Goal: Task Accomplishment & Management: Use online tool/utility

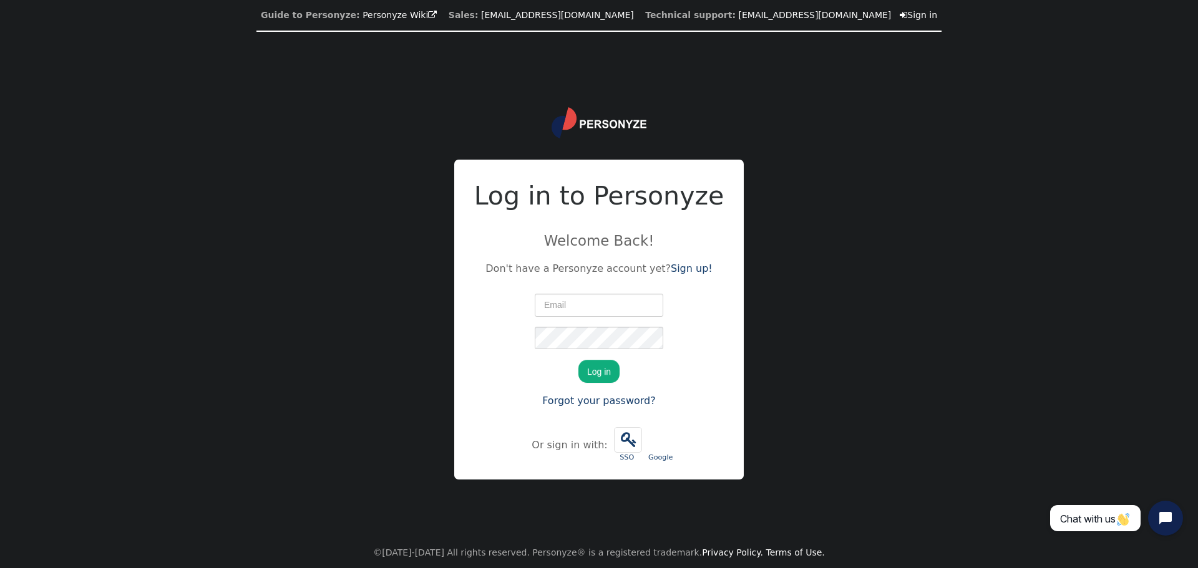
click at [616, 311] on input "text" at bounding box center [599, 305] width 129 height 22
drag, startPoint x: 927, startPoint y: 221, endPoint x: 850, endPoint y: 238, distance: 78.7
click at [927, 221] on div "Guide to Personyze: Personyze Wiki  Sales: [EMAIL_ADDRESS][DOMAIN_NAME] Techni…" at bounding box center [599, 284] width 1198 height 568
click at [589, 303] on input "text" at bounding box center [599, 305] width 129 height 22
type input "[EMAIL_ADDRESS][DOMAIN_NAME]"
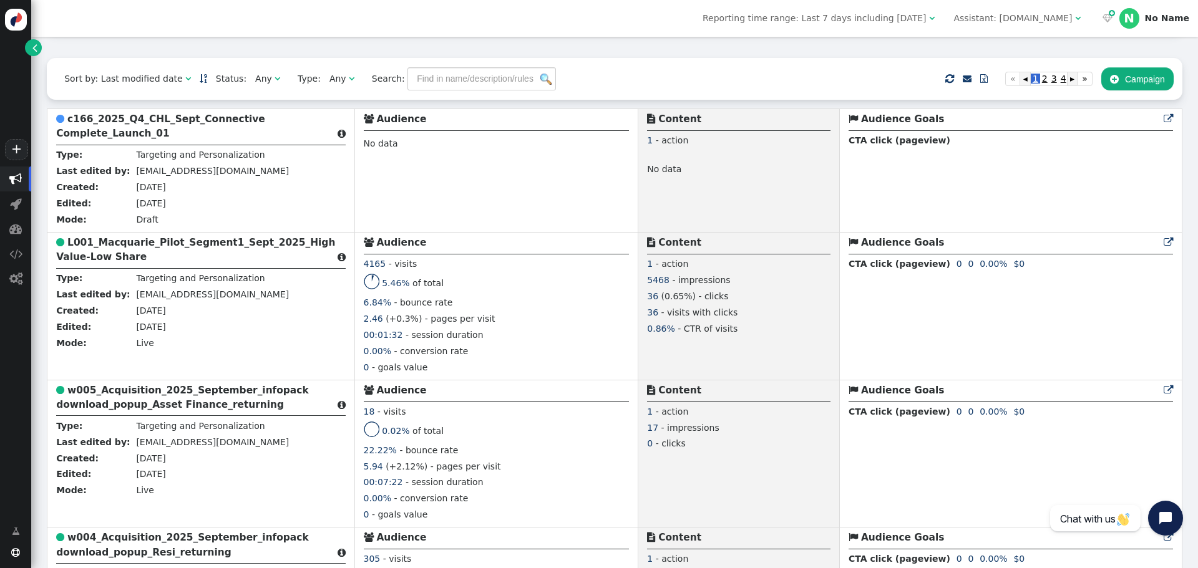
scroll to position [250, 0]
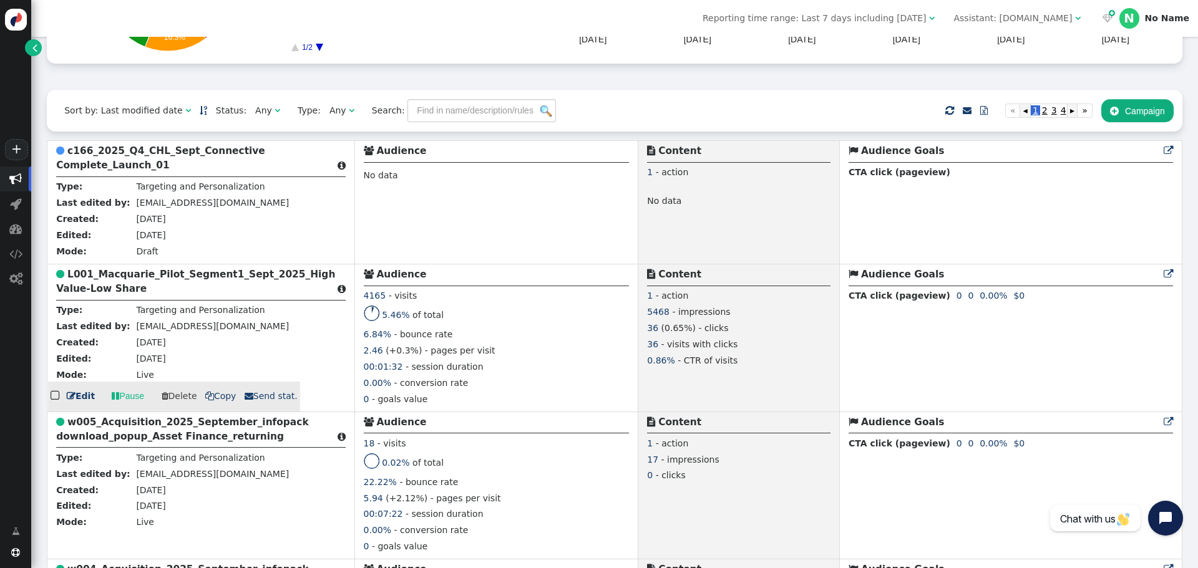
click at [250, 273] on b "L001_Macquarie_Pilot_Segment1_Sept_2025_High Value-Low Share" at bounding box center [195, 282] width 279 height 26
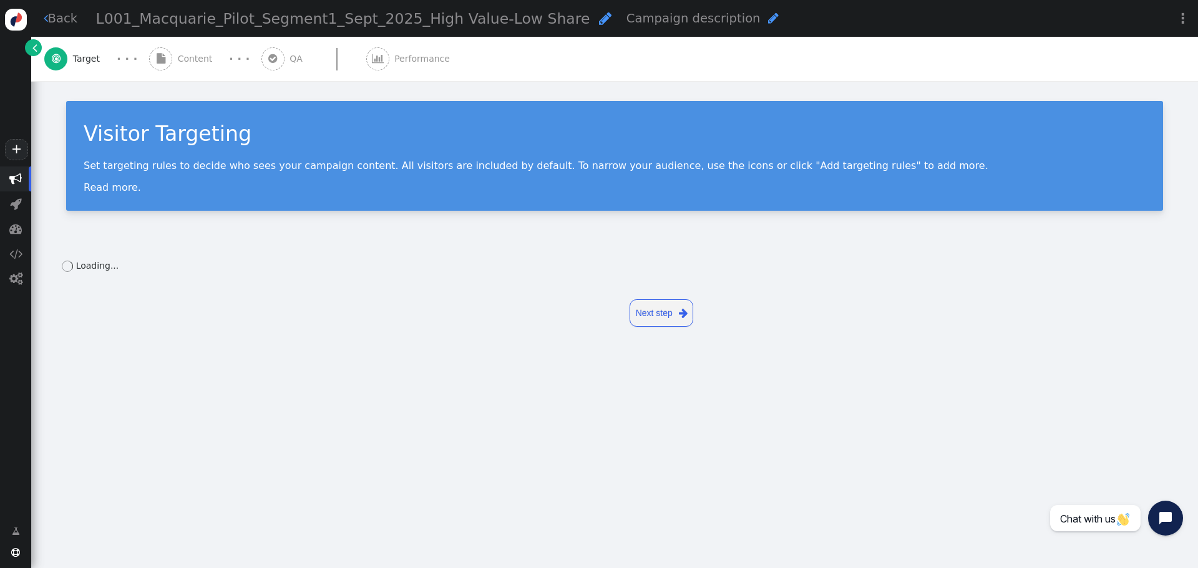
click at [197, 57] on span "Content" at bounding box center [198, 58] width 40 height 13
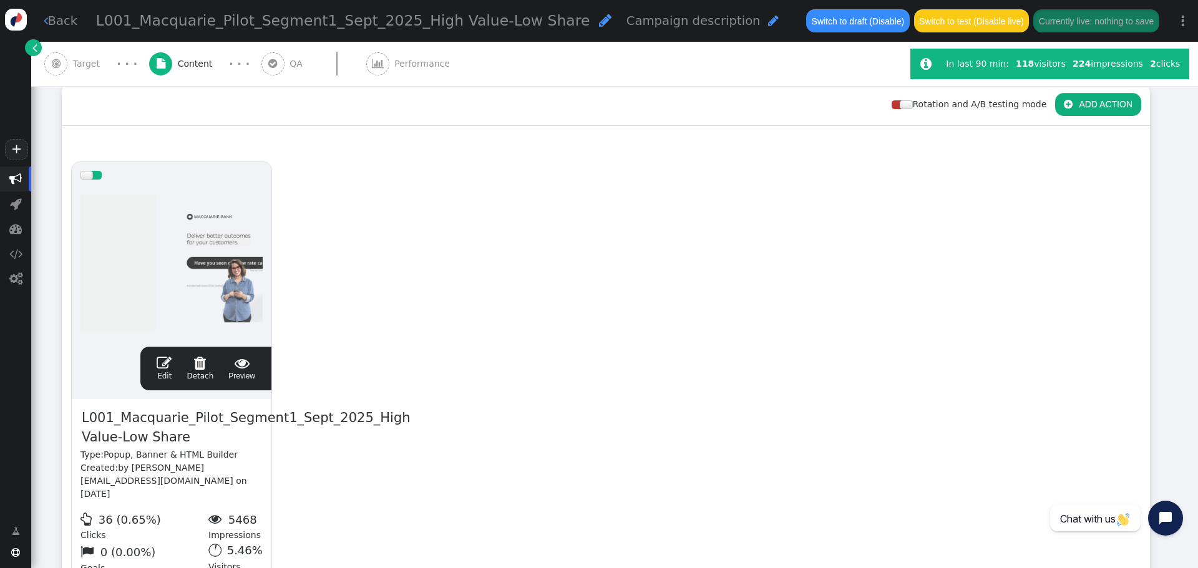
scroll to position [187, 0]
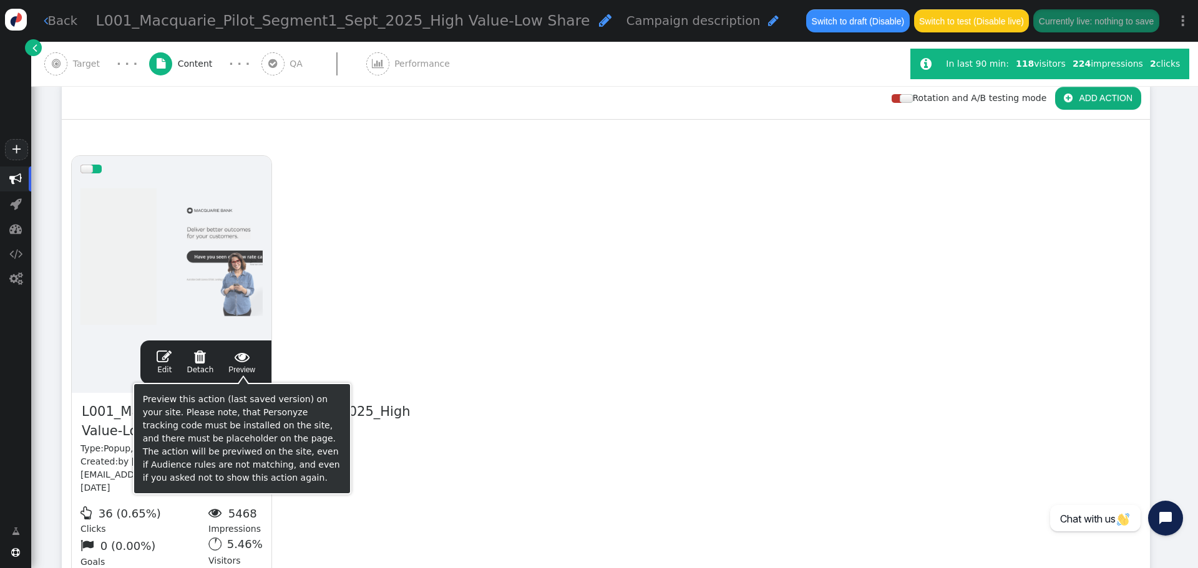
click at [249, 358] on span "" at bounding box center [241, 356] width 27 height 15
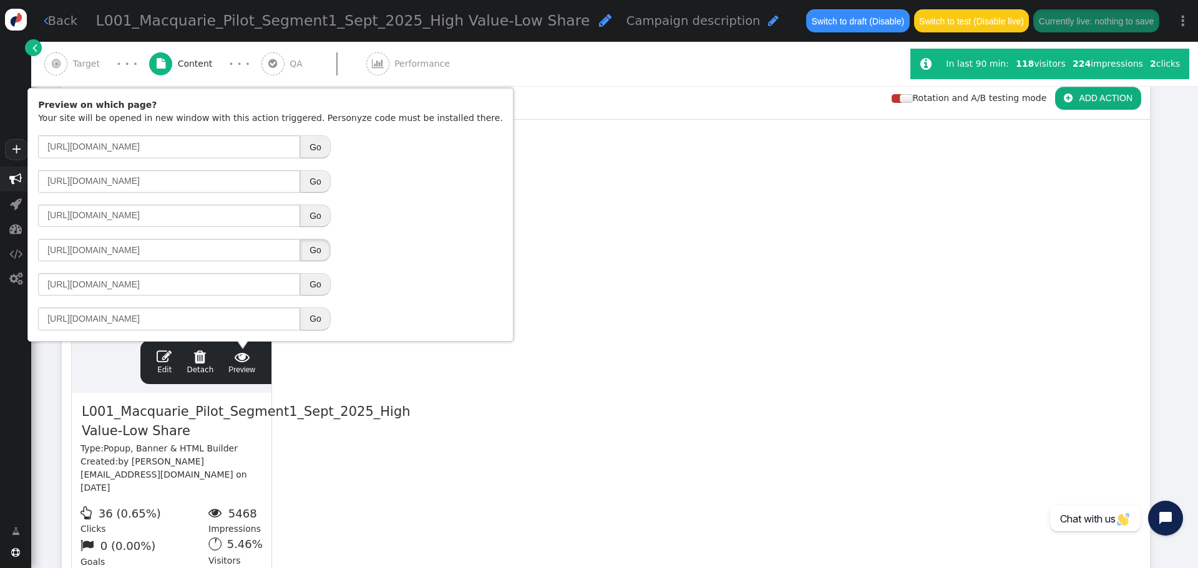
click at [321, 251] on button "Go" at bounding box center [315, 250] width 31 height 22
click at [57, 15] on link " Back" at bounding box center [61, 21] width 34 height 18
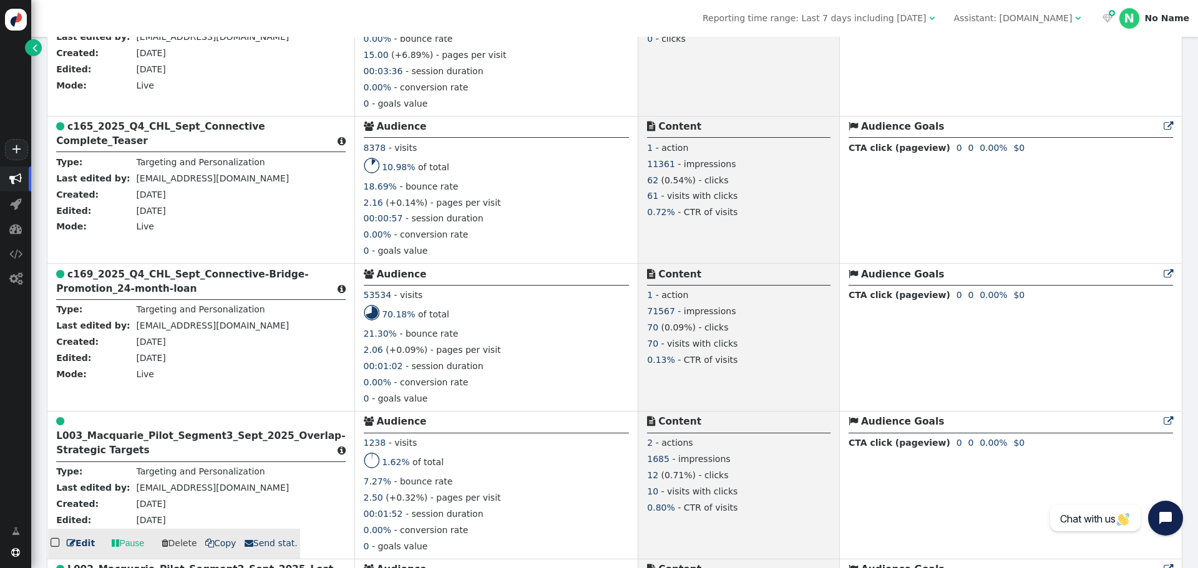
scroll to position [1747, 0]
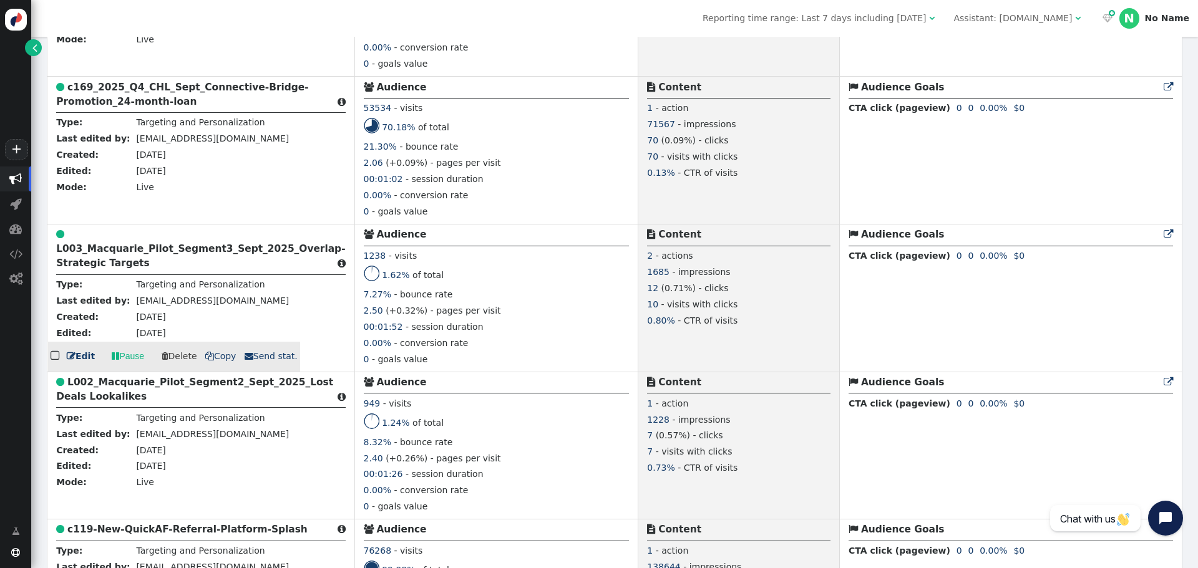
click at [274, 247] on b "L003_Macquarie_Pilot_Segment3_Sept_2025_Overlap-Strategic Targets" at bounding box center [200, 256] width 289 height 26
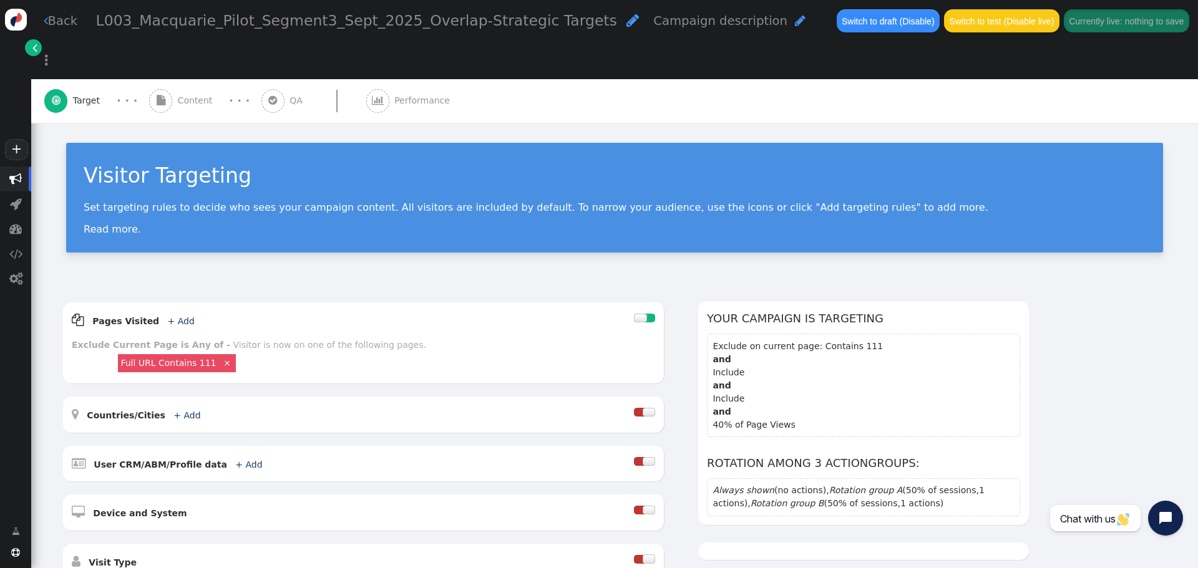
click at [188, 94] on span "Content" at bounding box center [198, 100] width 40 height 13
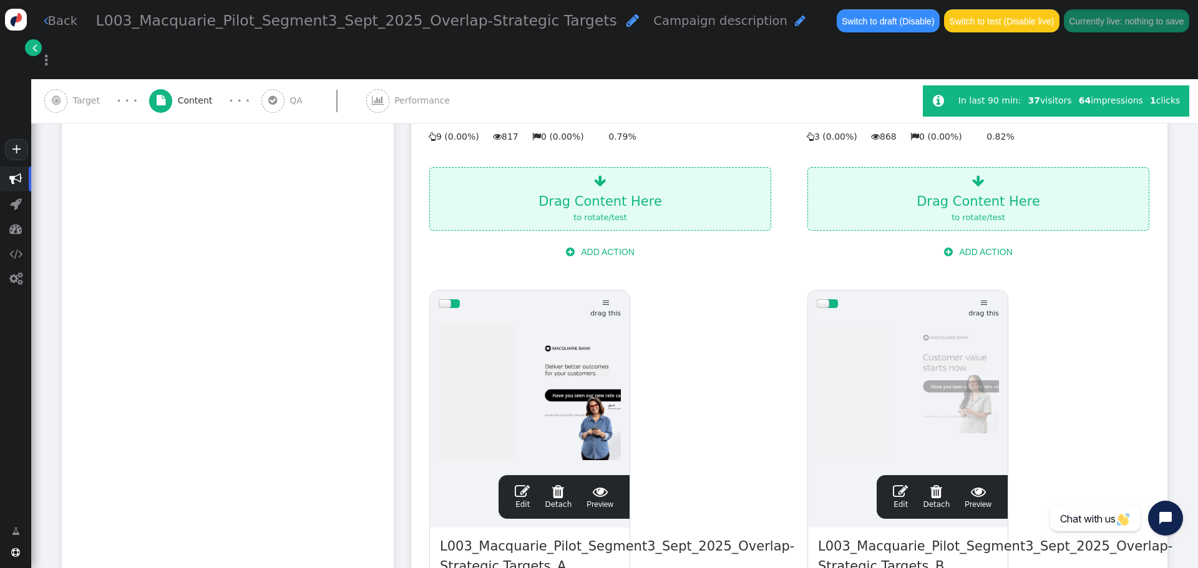
scroll to position [250, 0]
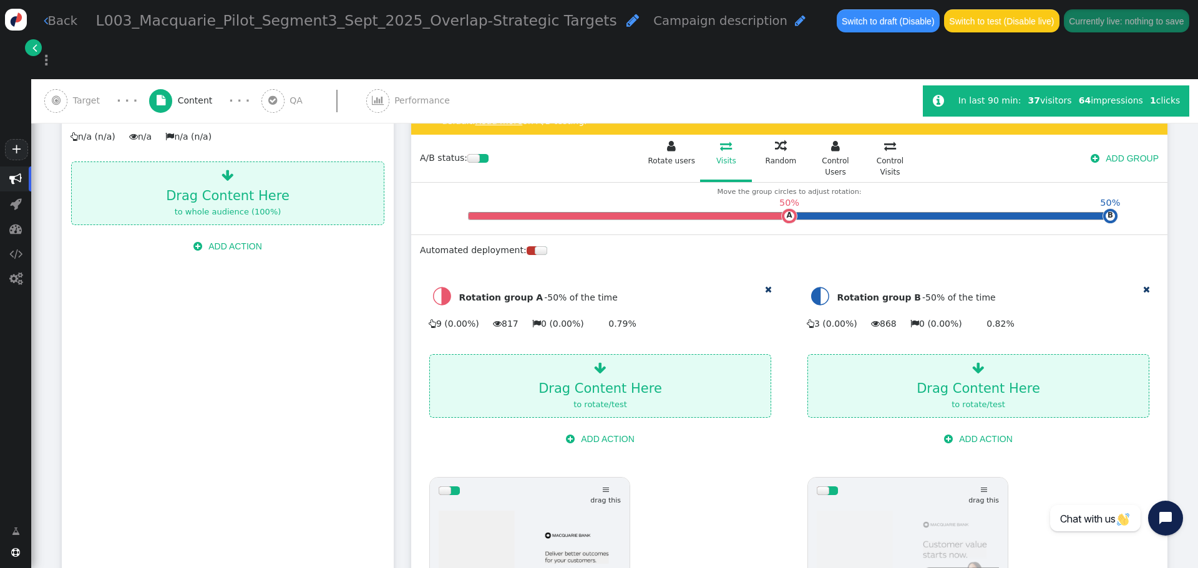
click at [59, 26] on link " Back" at bounding box center [61, 21] width 34 height 18
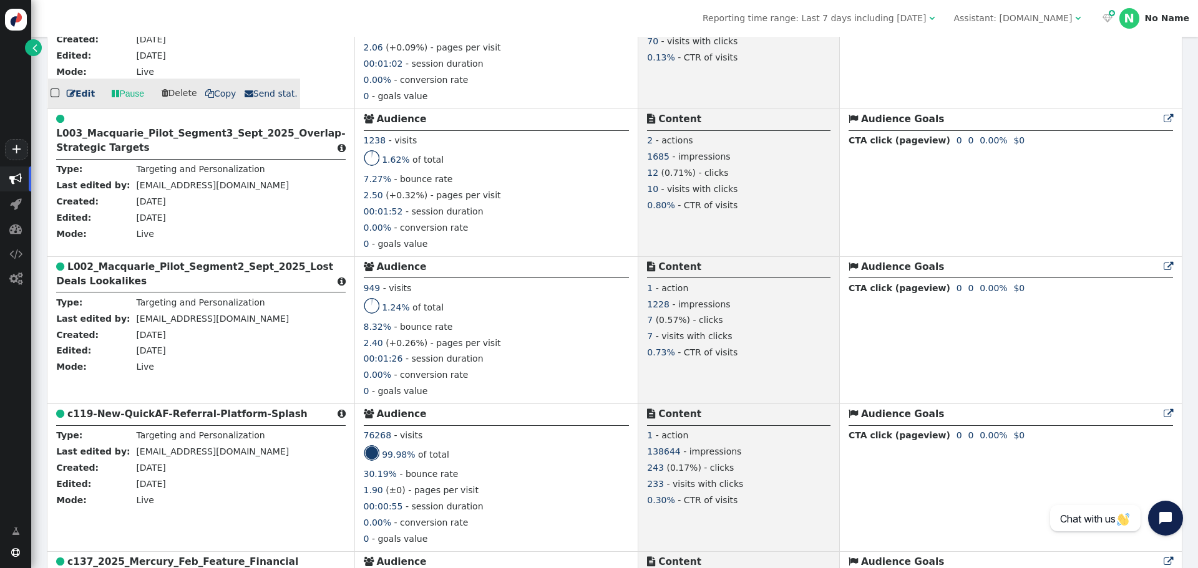
scroll to position [1872, 0]
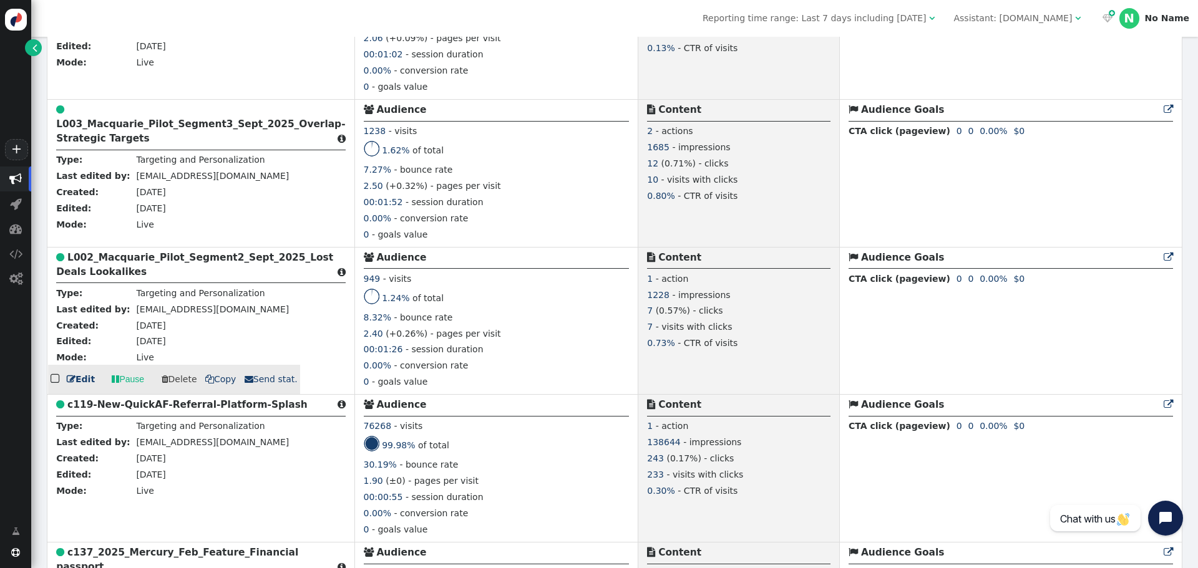
click at [217, 259] on b "L002_Macquarie_Pilot_Segment2_Sept_2025_Lost Deals Lookalikes" at bounding box center [194, 265] width 277 height 26
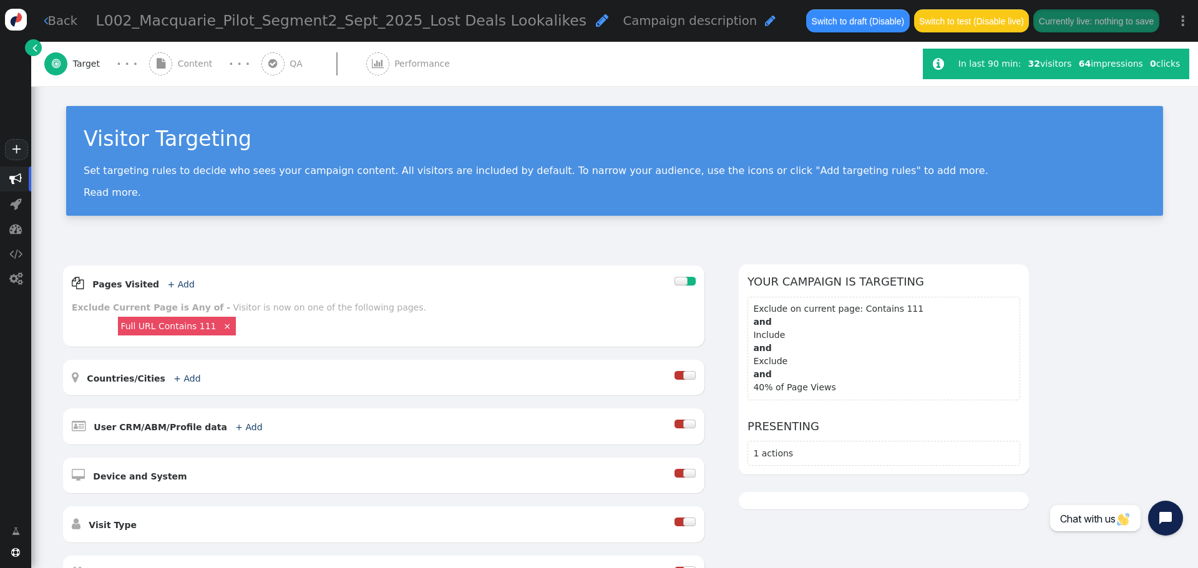
click at [182, 61] on span "Content" at bounding box center [198, 63] width 40 height 13
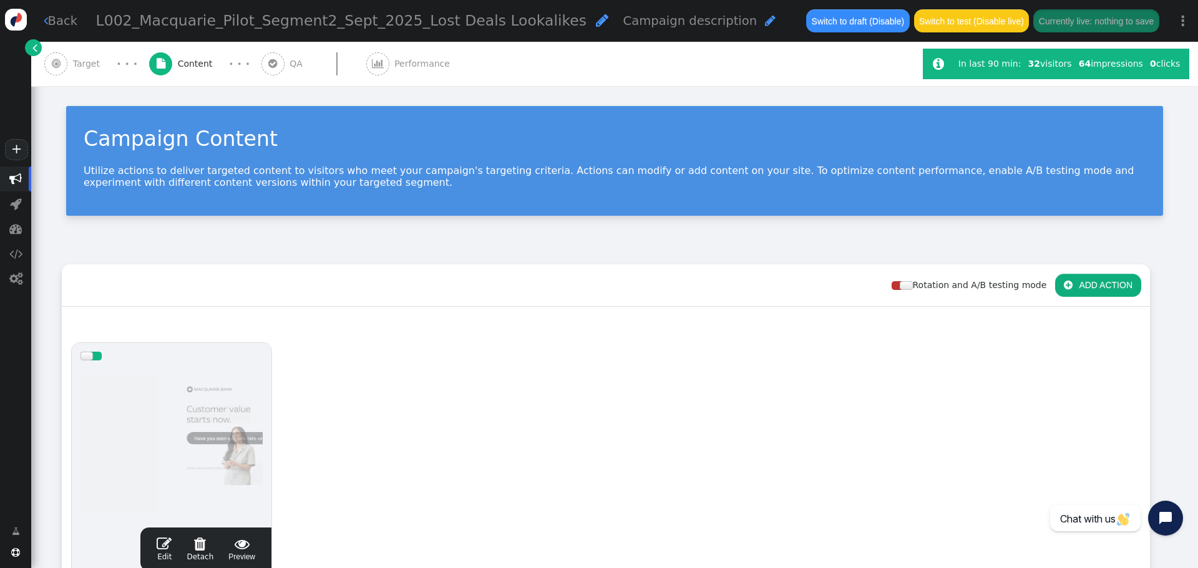
scroll to position [187, 0]
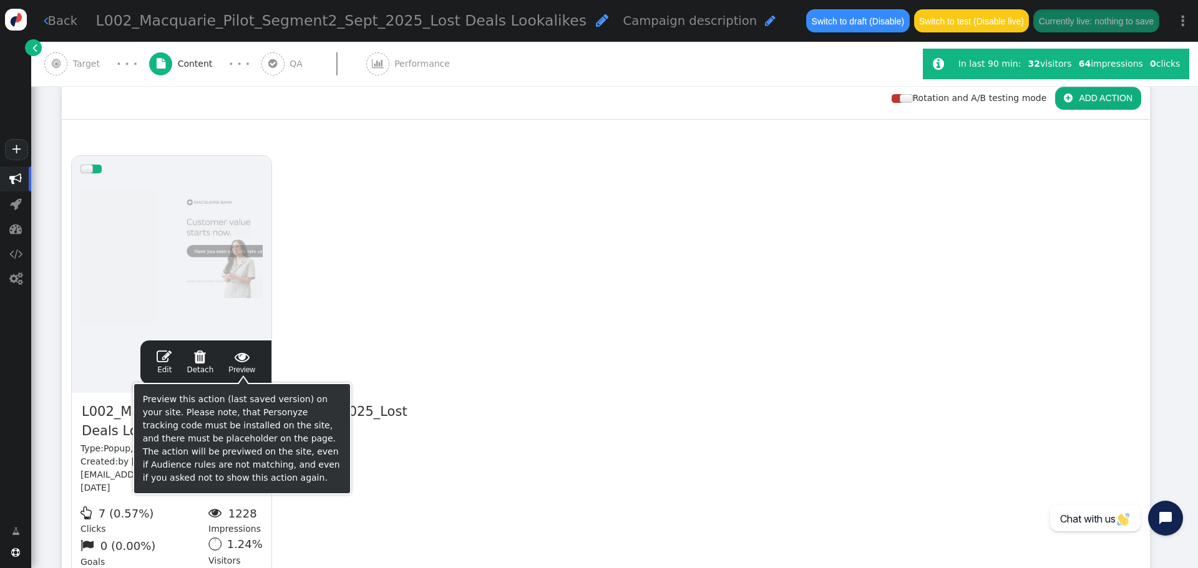
click at [253, 369] on span " Preview" at bounding box center [241, 362] width 27 height 26
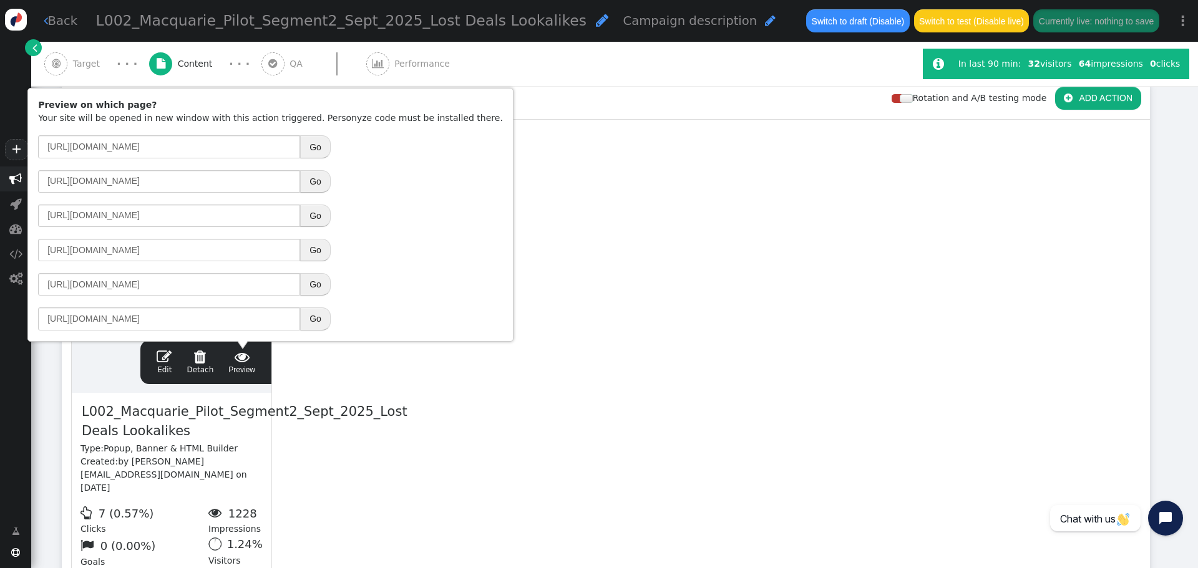
click at [313, 245] on button "Go" at bounding box center [315, 250] width 31 height 22
